Goal: Answer question/provide support

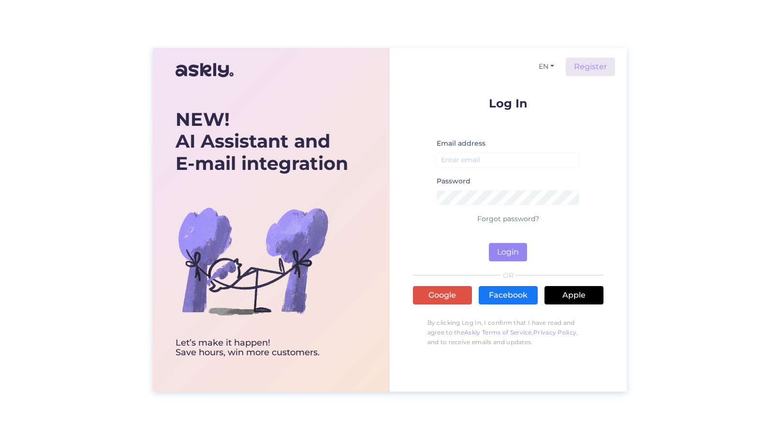
click at [473, 151] on div "Email address" at bounding box center [508, 156] width 143 height 38
click at [473, 158] on input "email" at bounding box center [508, 159] width 143 height 15
type input "[EMAIL_ADDRESS][PERSON_NAME][DOMAIN_NAME]"
click at [514, 257] on button "Login" at bounding box center [508, 252] width 38 height 18
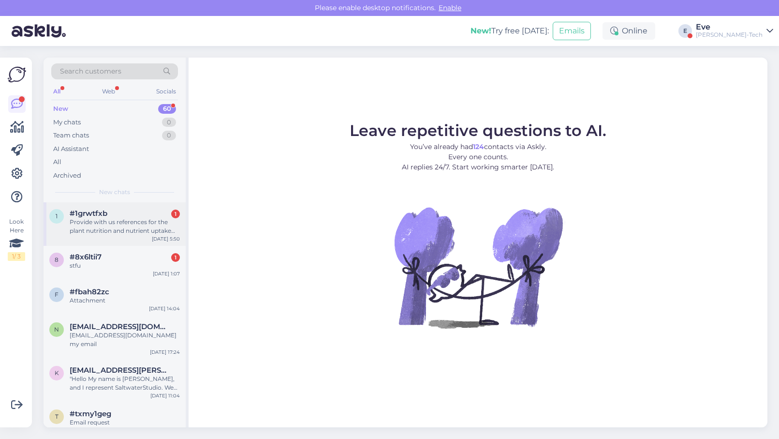
click at [141, 216] on div "#1grwtfxb 1" at bounding box center [125, 213] width 110 height 9
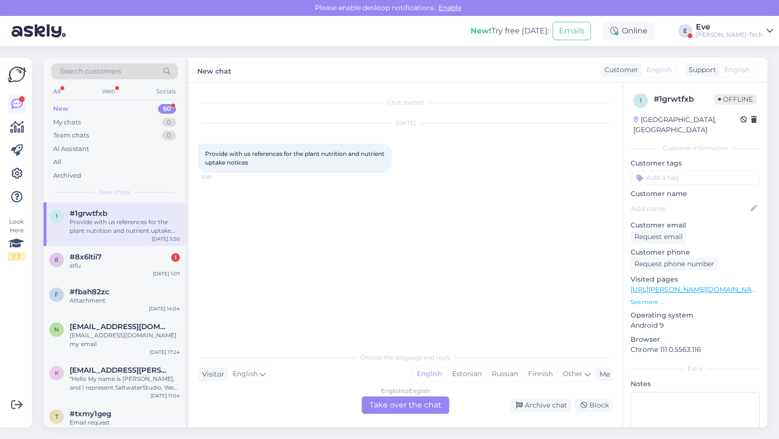
click at [650, 298] on p "See more ..." at bounding box center [695, 302] width 129 height 9
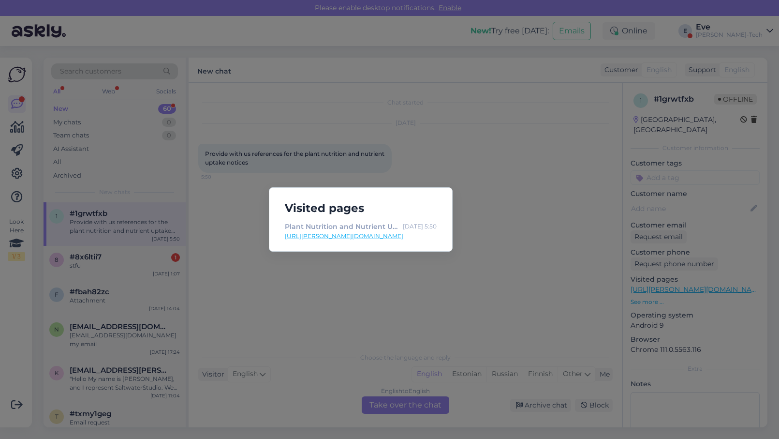
click at [508, 211] on div "Visited pages Plant Nutrition and Nutrient Uptake in Soil [DATE] 5:50 [URL][PER…" at bounding box center [389, 219] width 779 height 439
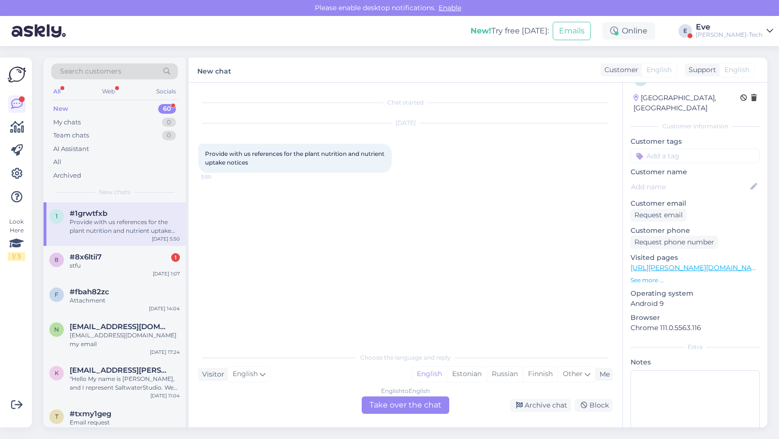
scroll to position [20, 0]
click at [647, 277] on p "See more ..." at bounding box center [695, 281] width 129 height 9
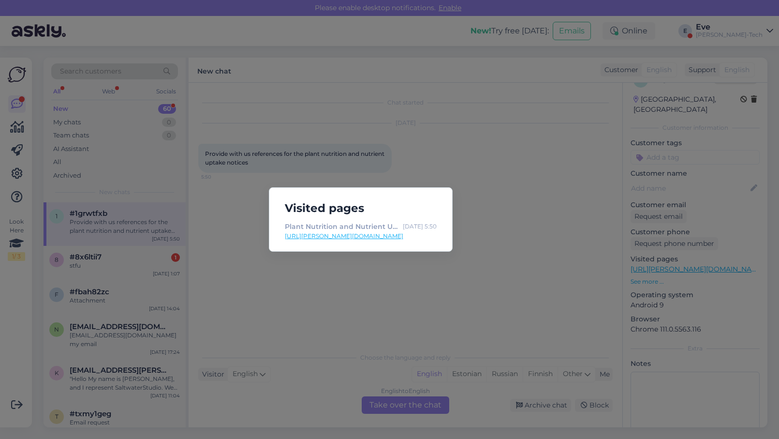
click at [506, 171] on div "Visited pages Plant Nutrition and Nutrient Uptake in Soil [DATE] 5:50 [URL][PER…" at bounding box center [389, 219] width 779 height 439
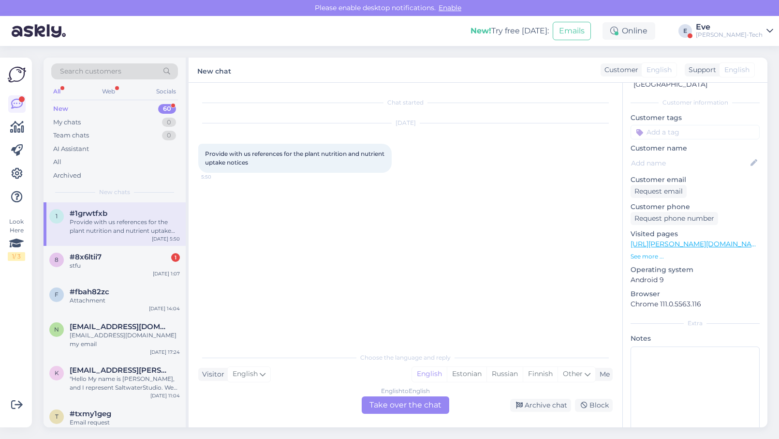
scroll to position [56, 0]
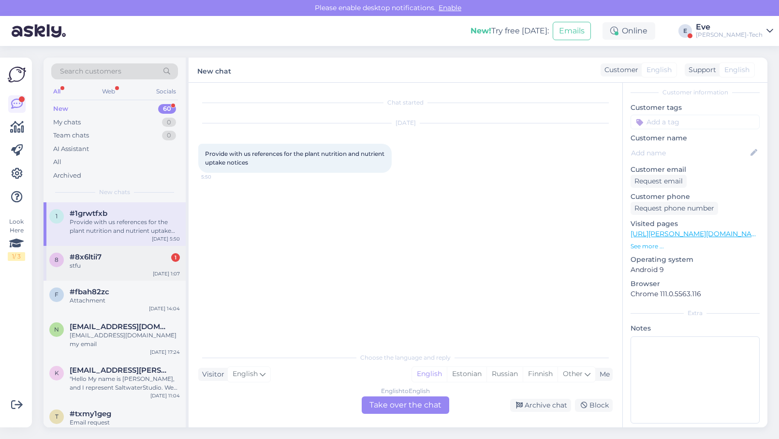
click at [86, 265] on div "stfu" at bounding box center [125, 265] width 110 height 9
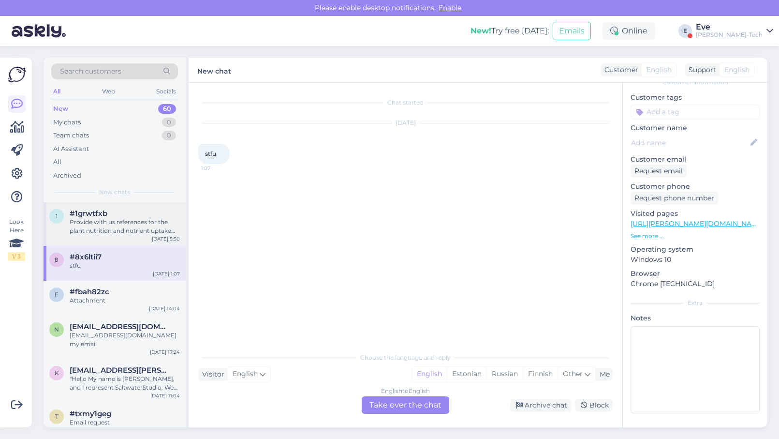
click at [85, 209] on span "#1grwtfxb" at bounding box center [89, 213] width 38 height 9
